Goal: Use online tool/utility

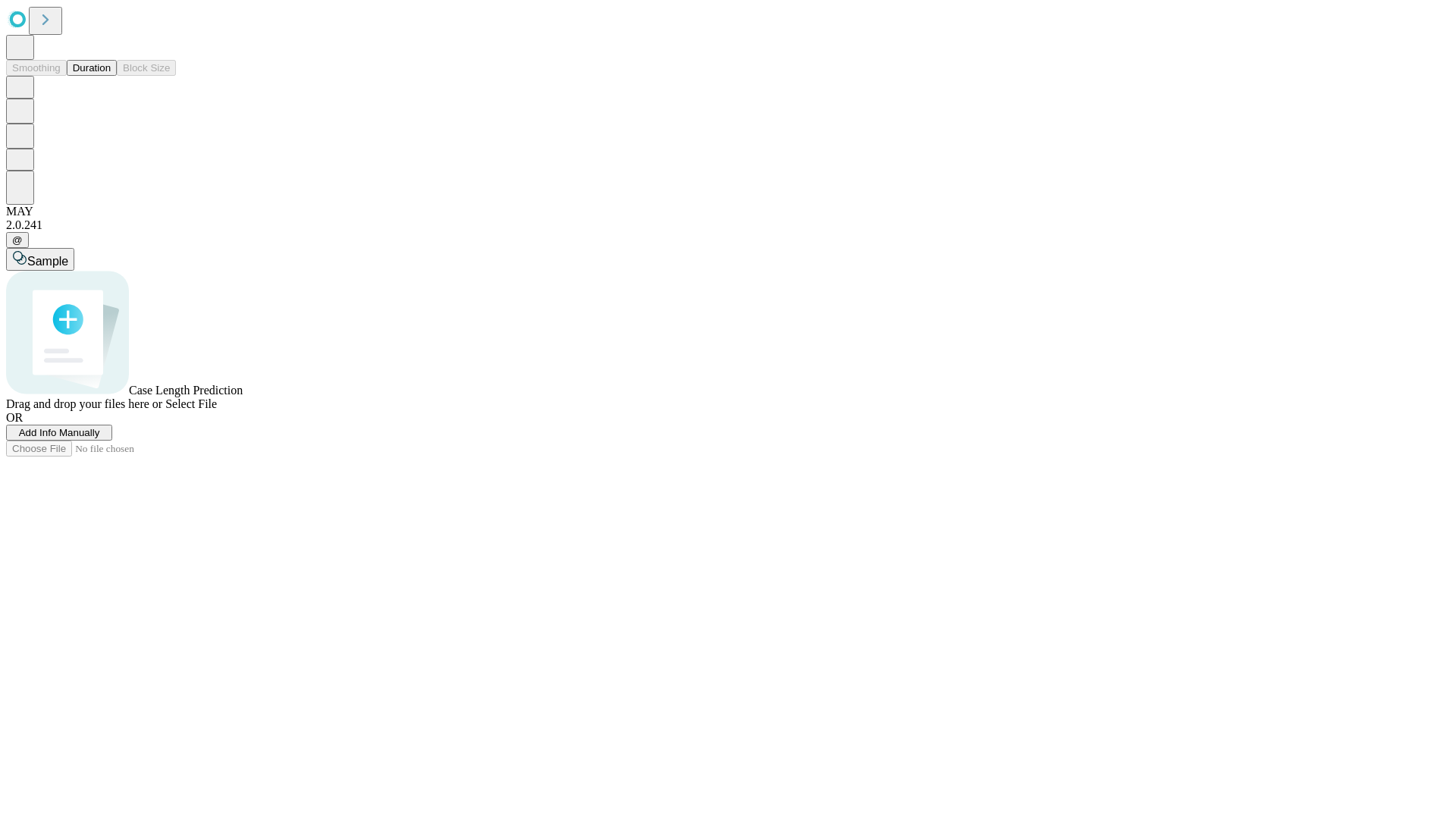
click at [110, 76] on button "Duration" at bounding box center [91, 67] width 50 height 16
click at [217, 410] on span "Select File" at bounding box center [191, 403] width 51 height 13
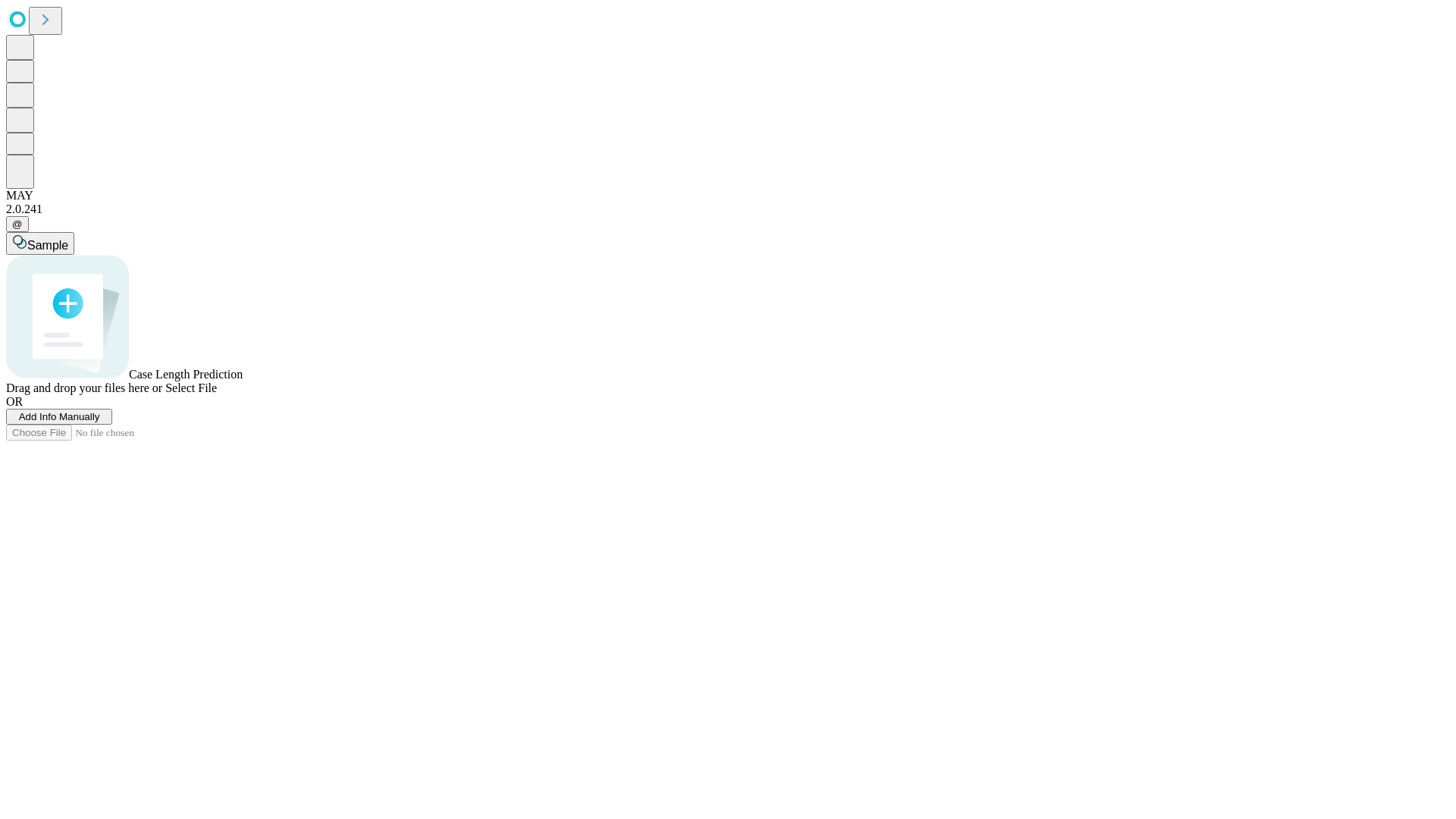
click at [217, 394] on span "Select File" at bounding box center [191, 388] width 51 height 13
